Goal: Information Seeking & Learning: Learn about a topic

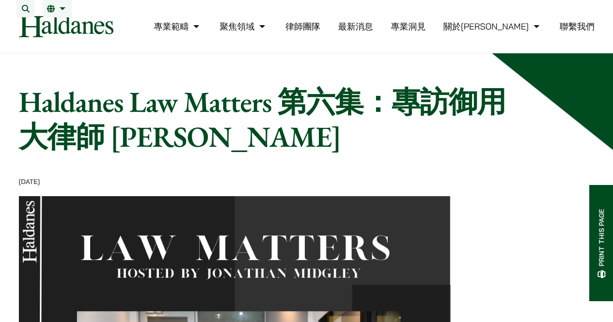
click at [320, 32] on link "律師團隊" at bounding box center [303, 26] width 35 height 11
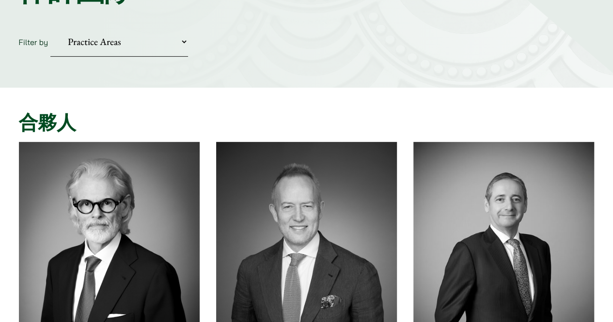
scroll to position [48, 0]
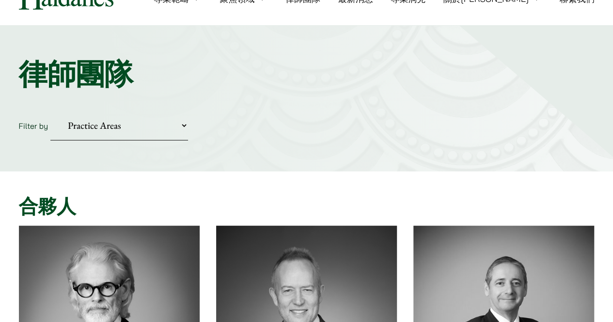
click at [136, 120] on select "Practice Areas 傳媒、娛樂及體育事務 公司及商業業務 刑事辯護 反壟斷和競爭法 婚姻及家事法 欺詐、資產追踪和追討 民事訴訟及爭議解決 物業及物…" at bounding box center [119, 126] width 138 height 30
click at [361, 92] on div "Home » Lawyers 律師團隊 Filter by Practice Areas 傳媒、娛樂及體育事務 公司及商業業務 刑事辯護 反壟斷和競爭法 婚姻…" at bounding box center [306, 99] width 613 height 146
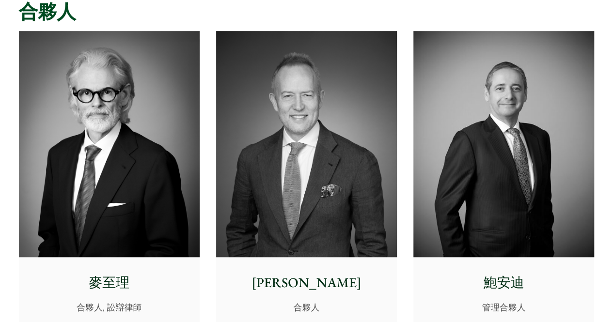
scroll to position [0, 0]
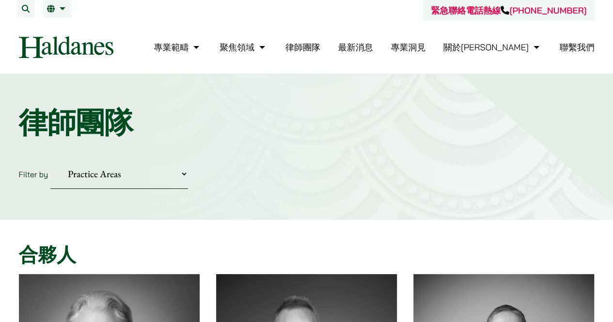
click at [373, 49] on link "最新消息" at bounding box center [355, 47] width 35 height 11
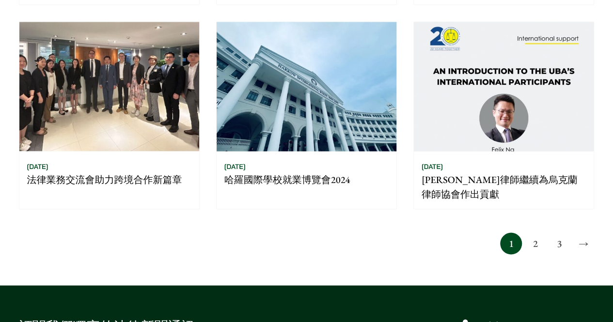
scroll to position [824, 0]
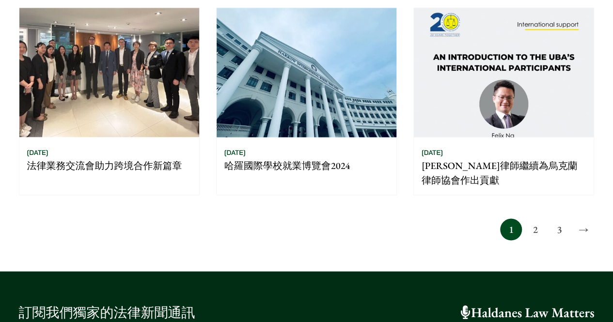
click at [536, 219] on link "2" at bounding box center [536, 230] width 22 height 22
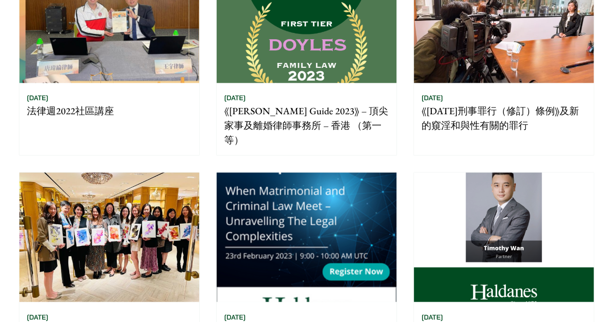
scroll to position [727, 0]
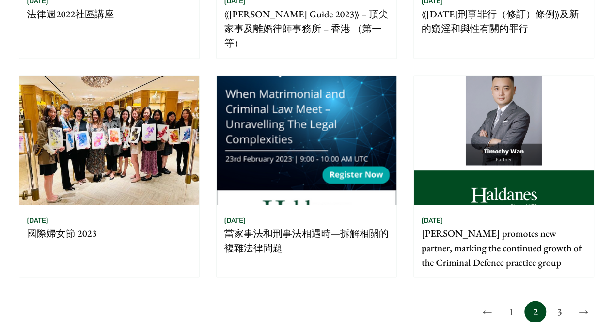
click at [560, 301] on link "3" at bounding box center [560, 312] width 22 height 22
